Goal: Transaction & Acquisition: Book appointment/travel/reservation

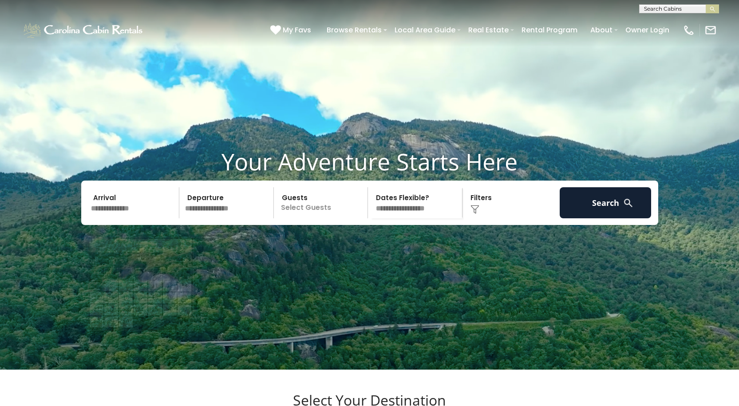
click at [122, 218] on input "text" at bounding box center [134, 202] width 92 height 31
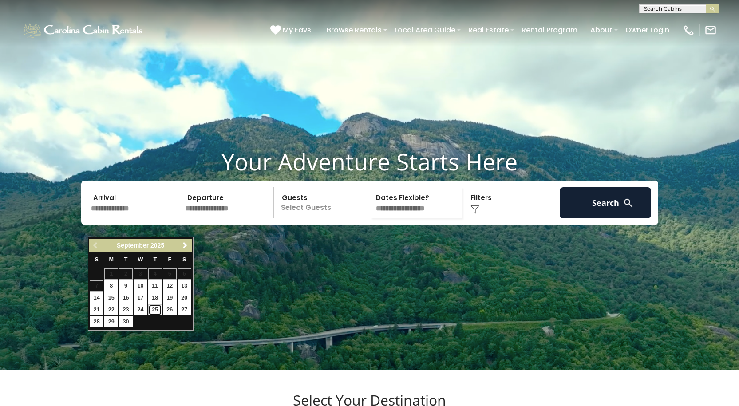
click at [154, 309] on link "25" at bounding box center [155, 309] width 14 height 11
type input "*******"
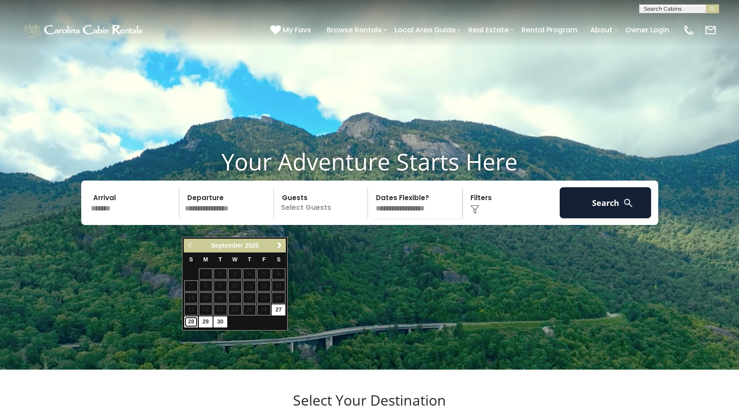
click at [192, 322] on link "28" at bounding box center [191, 321] width 14 height 11
type input "*******"
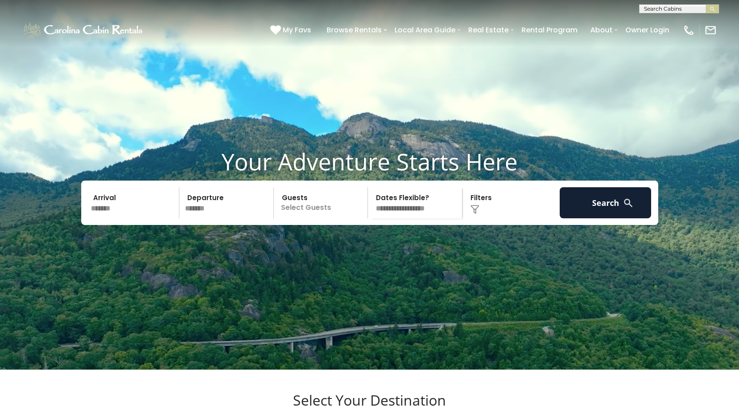
click at [322, 218] on p "Select Guests" at bounding box center [321, 202] width 91 height 31
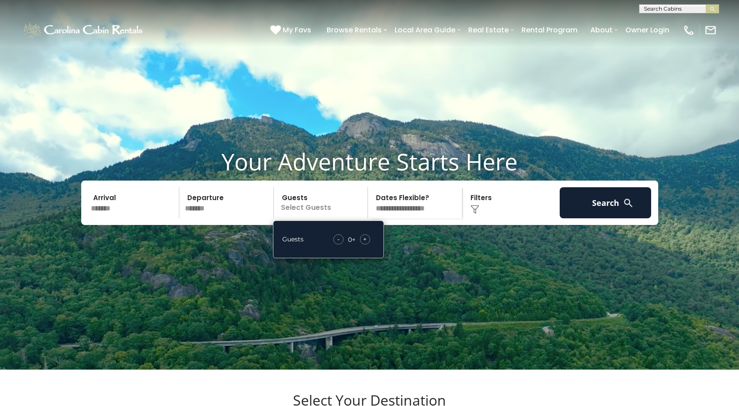
click at [364, 244] on span "+" at bounding box center [365, 239] width 4 height 9
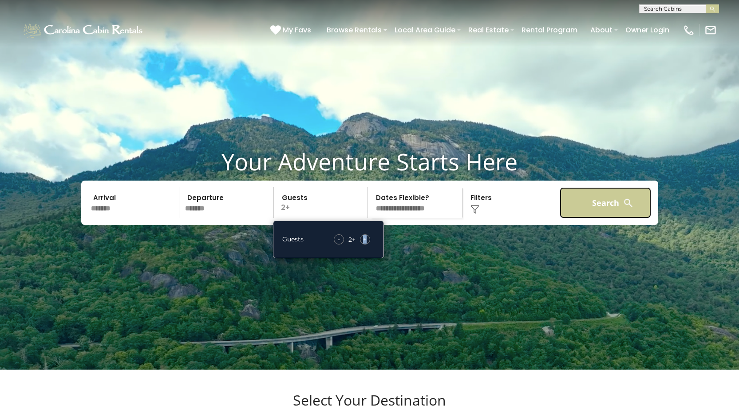
click at [600, 218] on button "Search" at bounding box center [606, 202] width 92 height 31
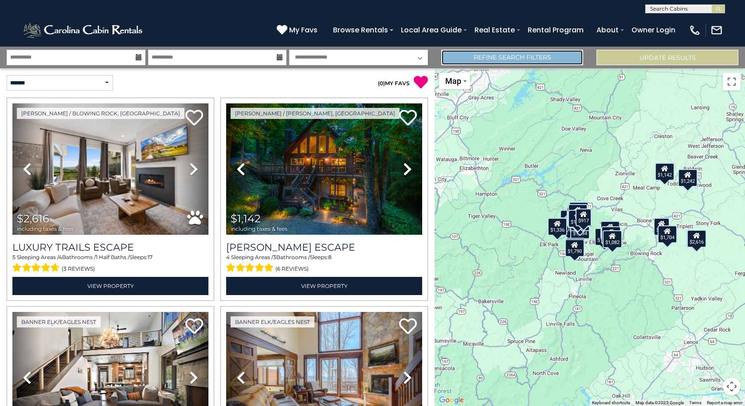
click at [525, 57] on link "Refine Search Filters" at bounding box center [512, 58] width 142 height 16
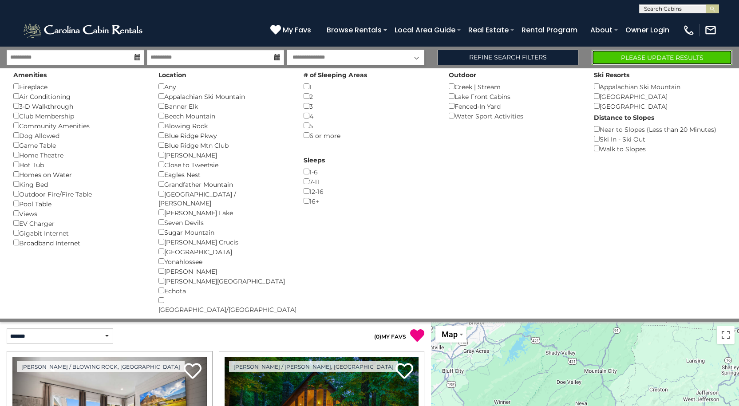
click at [664, 57] on button "Please Update Results" at bounding box center [661, 58] width 141 height 16
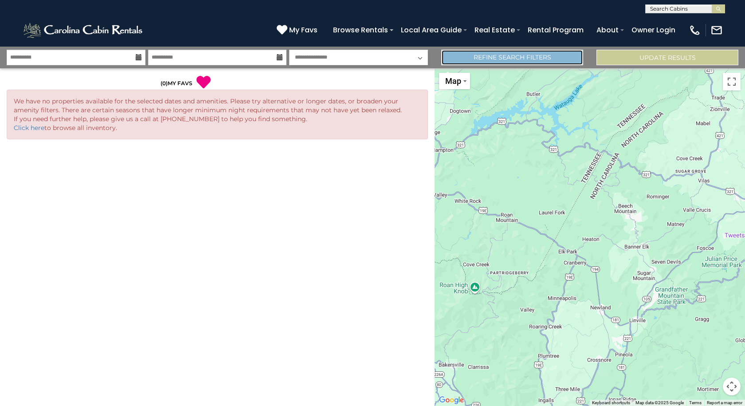
click at [504, 62] on link "Refine Search Filters" at bounding box center [512, 58] width 142 height 16
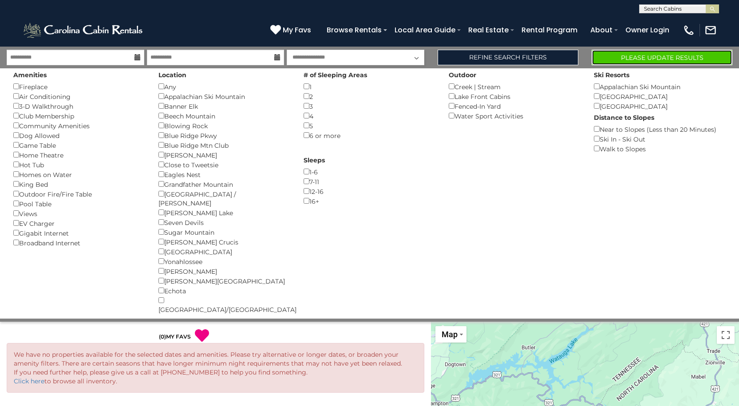
click at [640, 53] on button "Please Update Results" at bounding box center [661, 58] width 141 height 16
click at [636, 56] on button "Please Update Results" at bounding box center [661, 58] width 141 height 16
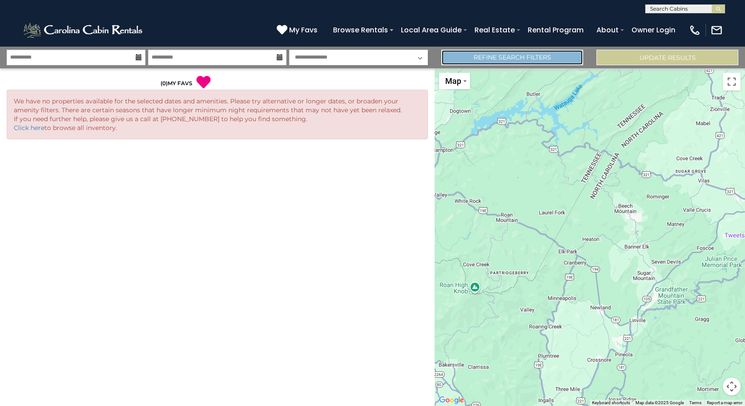
click at [512, 55] on link "Refine Search Filters" at bounding box center [512, 58] width 142 height 16
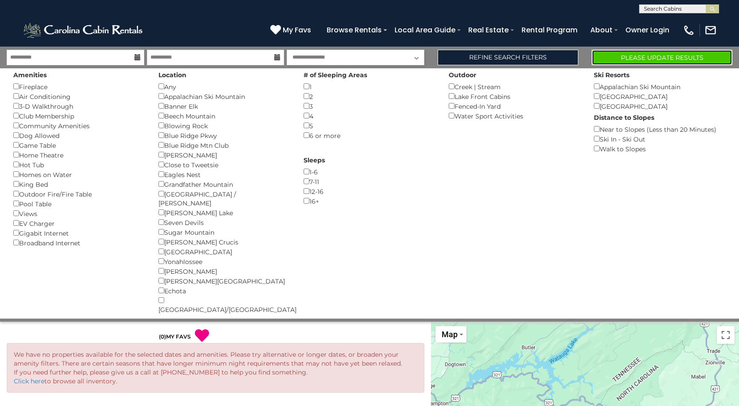
click at [639, 54] on button "Please Update Results" at bounding box center [661, 58] width 141 height 16
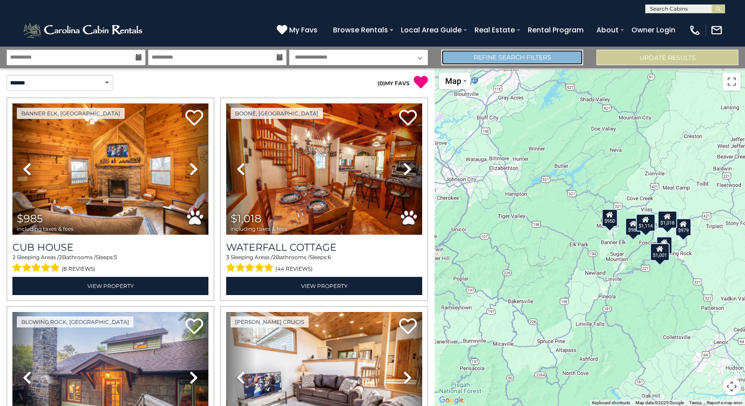
click at [555, 62] on link "Refine Search Filters" at bounding box center [512, 58] width 142 height 16
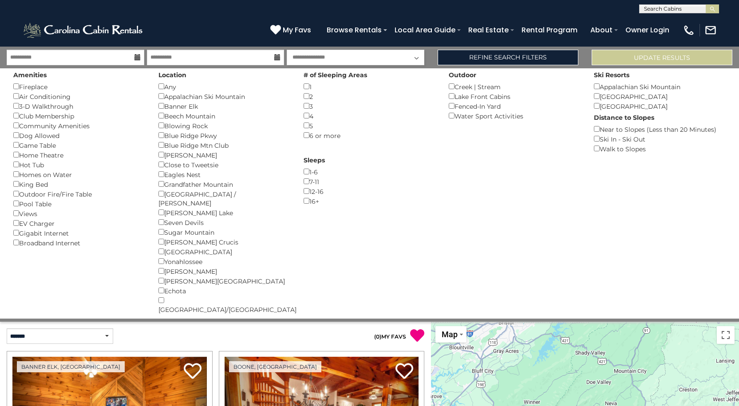
click at [449, 109] on div "Fenced-In Yard ()" at bounding box center [515, 106] width 132 height 10
click at [630, 56] on button "Please Update Results" at bounding box center [661, 58] width 141 height 16
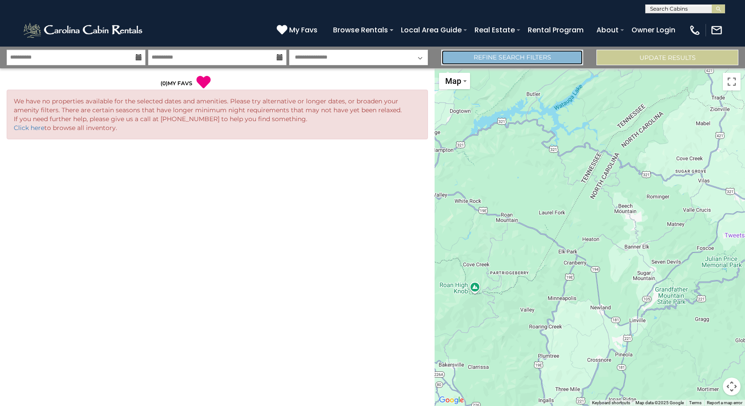
click at [548, 58] on link "Refine Search Filters" at bounding box center [512, 58] width 142 height 16
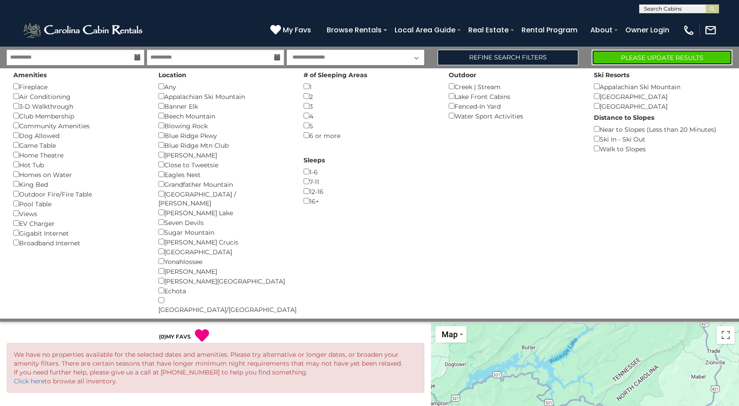
click at [640, 57] on button "Please Update Results" at bounding box center [661, 58] width 141 height 16
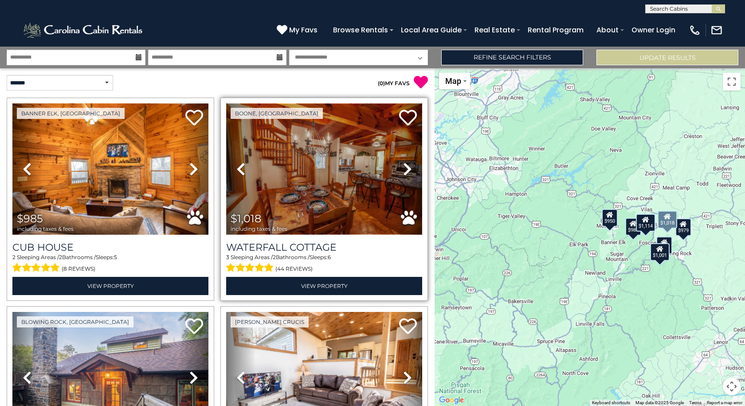
click at [335, 160] on img at bounding box center [324, 168] width 196 height 131
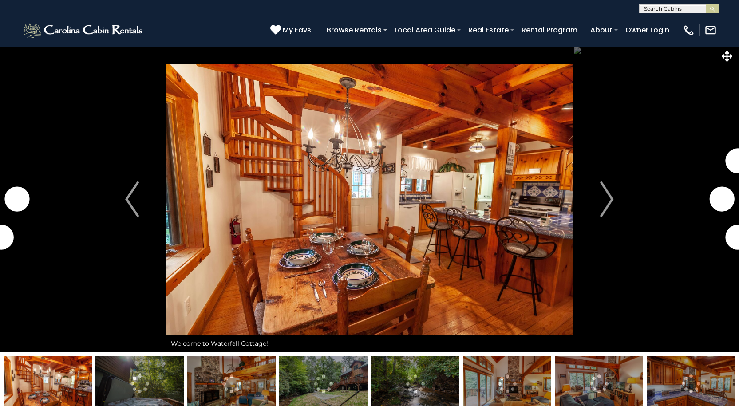
click at [368, 210] on img at bounding box center [369, 199] width 406 height 306
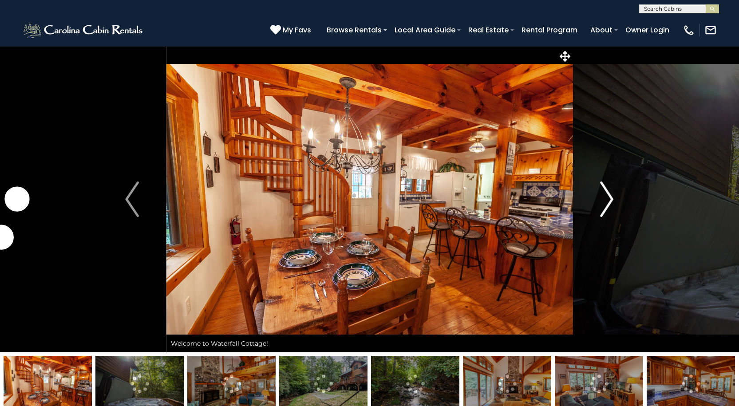
click at [607, 197] on img "Next" at bounding box center [606, 198] width 13 height 35
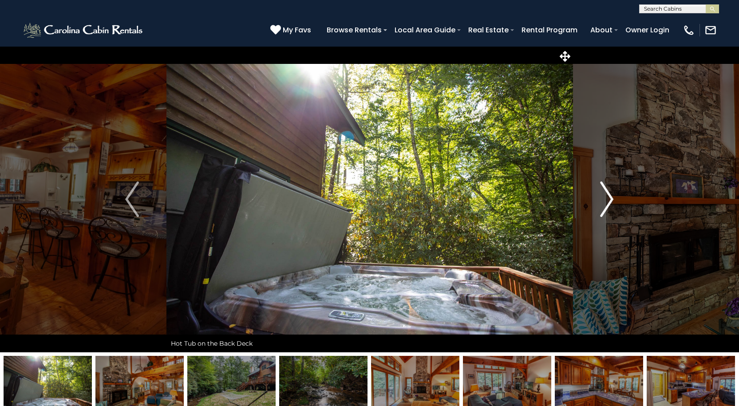
click at [609, 197] on img "Next" at bounding box center [606, 198] width 13 height 35
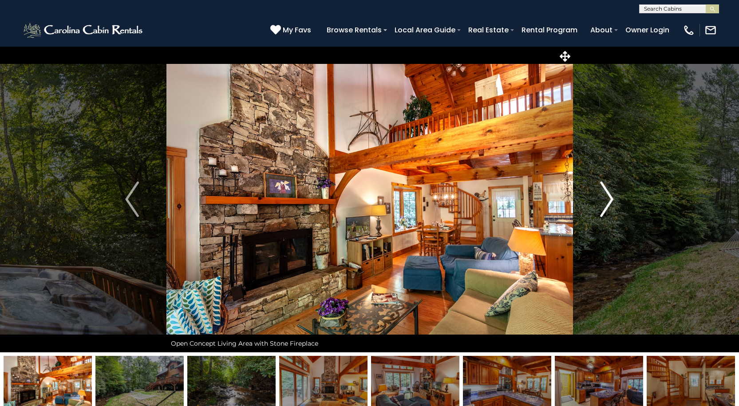
click at [609, 197] on img "Next" at bounding box center [606, 198] width 13 height 35
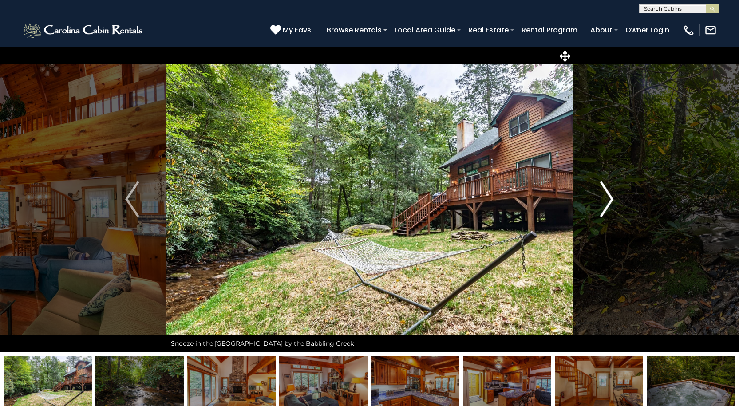
click at [609, 197] on img "Next" at bounding box center [606, 198] width 13 height 35
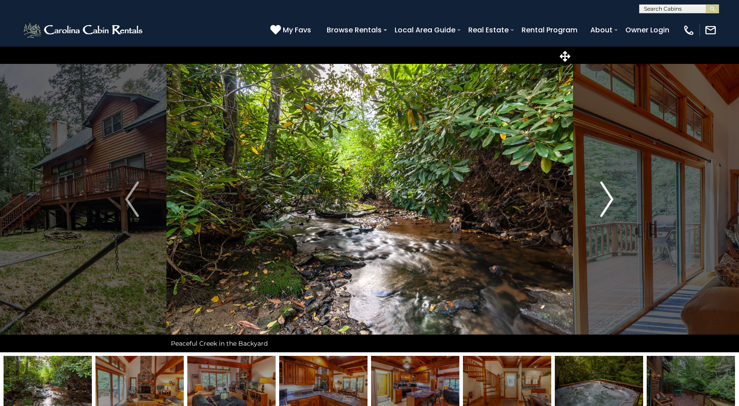
click at [609, 197] on img "Next" at bounding box center [606, 198] width 13 height 35
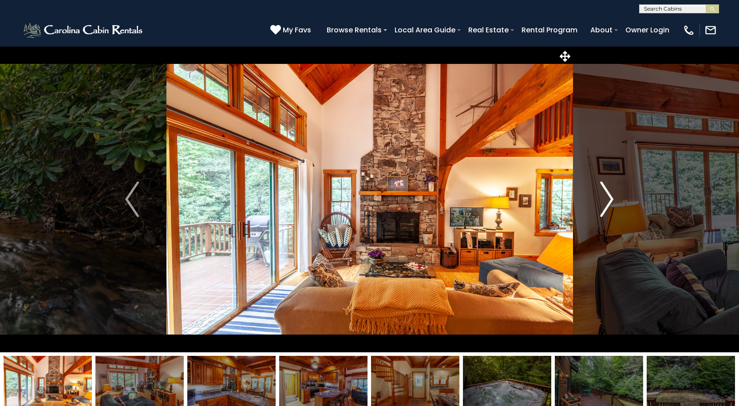
click at [609, 197] on img "Next" at bounding box center [606, 198] width 13 height 35
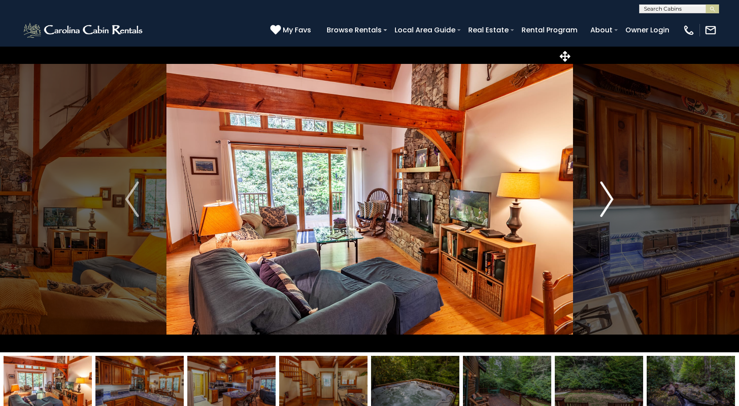
click at [609, 197] on img "Next" at bounding box center [606, 198] width 13 height 35
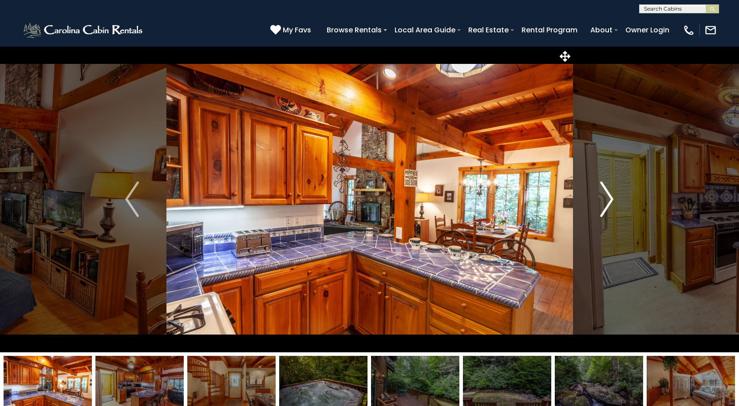
click at [609, 197] on img "Next" at bounding box center [606, 198] width 13 height 35
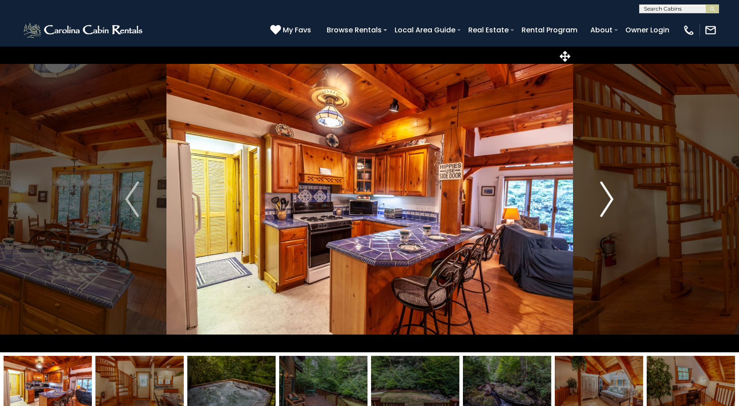
click at [609, 197] on img "Next" at bounding box center [606, 198] width 13 height 35
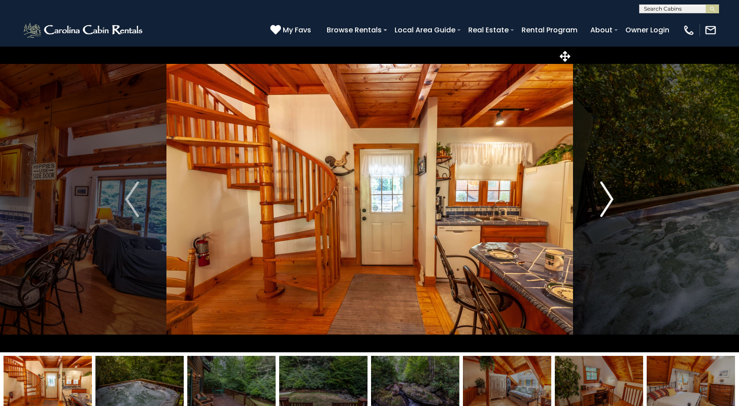
click at [609, 197] on img "Next" at bounding box center [606, 198] width 13 height 35
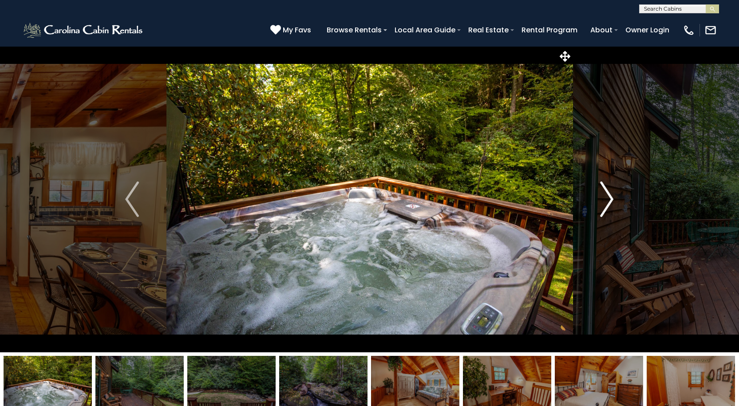
click at [609, 197] on img "Next" at bounding box center [606, 198] width 13 height 35
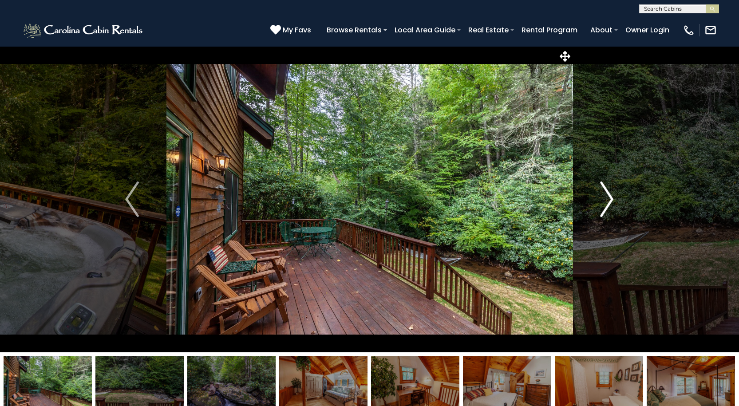
click at [609, 197] on img "Next" at bounding box center [606, 198] width 13 height 35
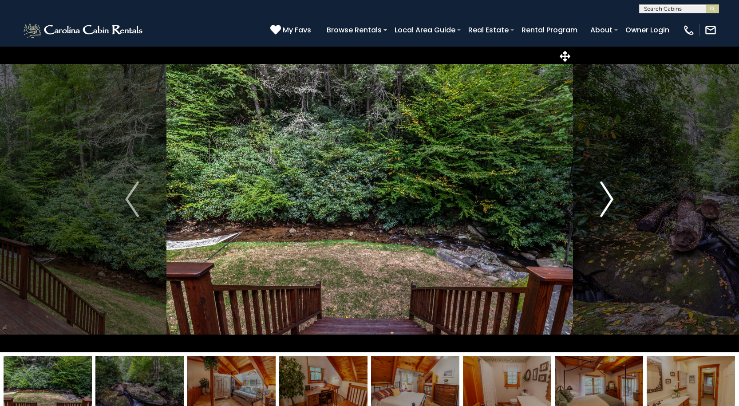
click at [609, 197] on img "Next" at bounding box center [606, 198] width 13 height 35
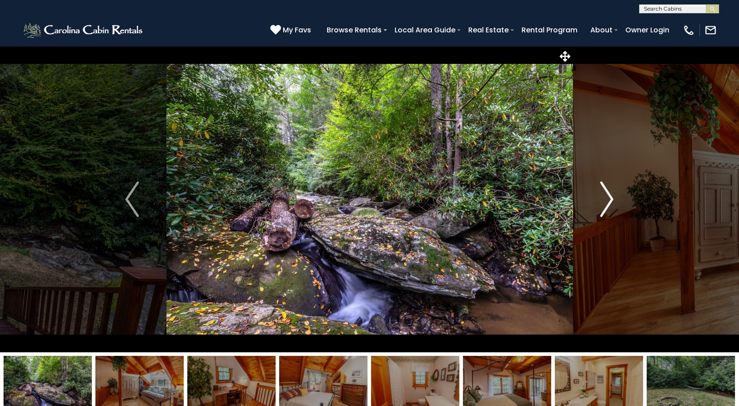
click at [609, 197] on img "Next" at bounding box center [606, 198] width 13 height 35
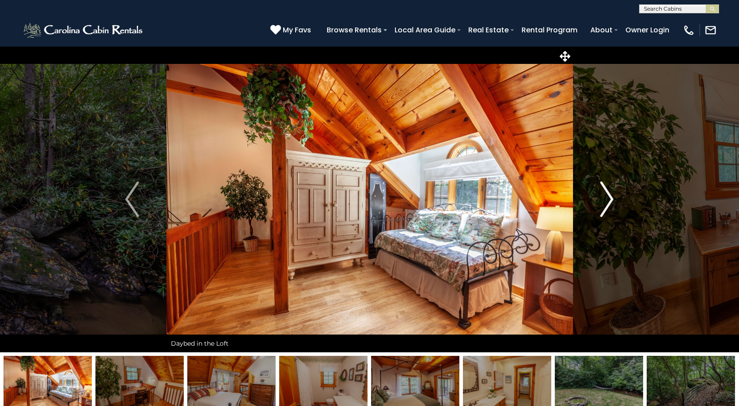
click at [609, 197] on img "Next" at bounding box center [606, 198] width 13 height 35
